Goal: Task Accomplishment & Management: Use online tool/utility

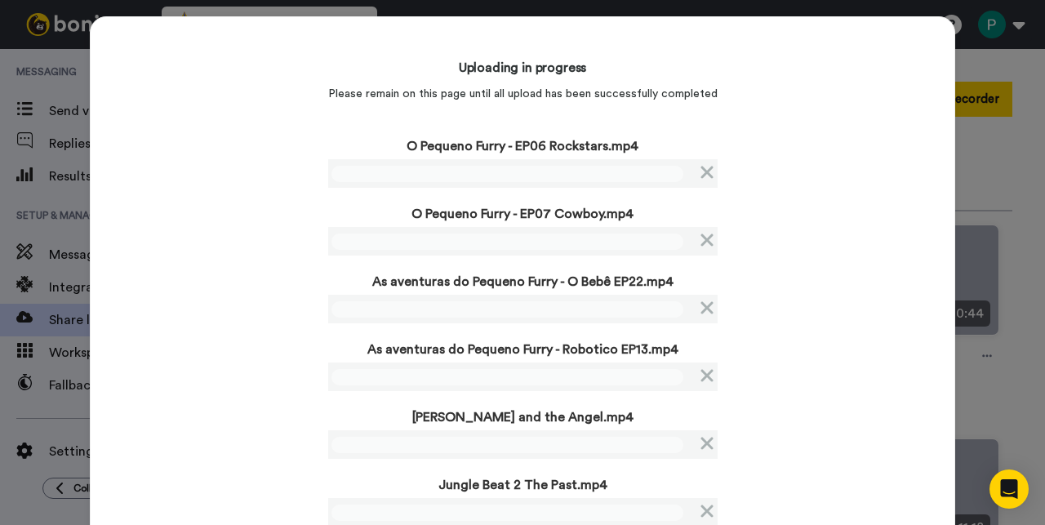
click at [243, 224] on div "Uploading in progress Please remain on this page until all upload has been succ…" at bounding box center [522, 288] width 865 height 544
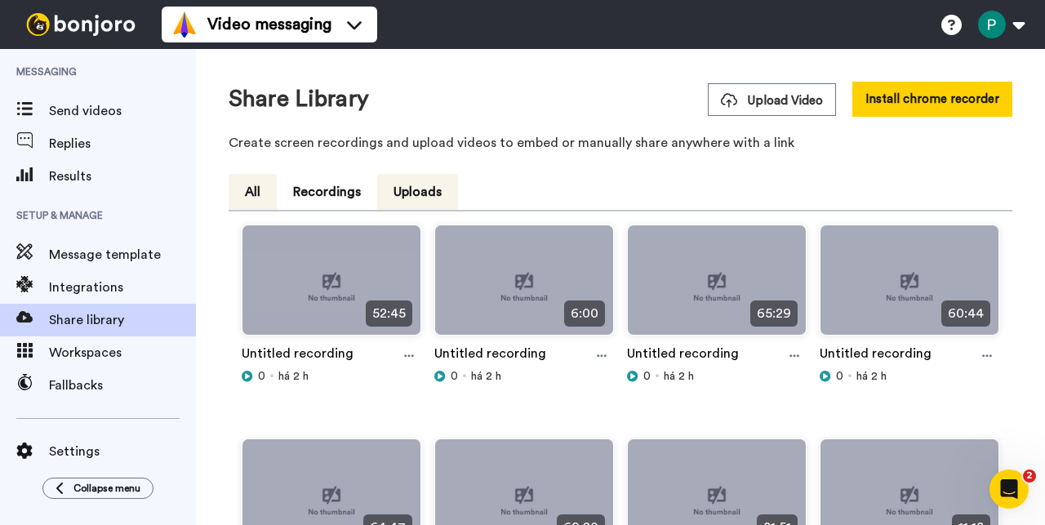
click at [253, 196] on button "All" at bounding box center [253, 192] width 48 height 36
